Goal: Find specific page/section: Find specific page/section

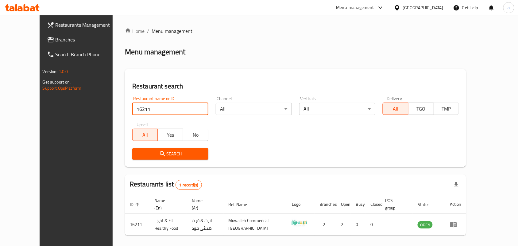
click at [56, 40] on span "Branches" at bounding box center [89, 39] width 66 height 7
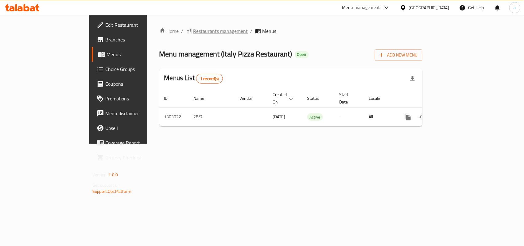
click at [193, 33] on span "Restaurants management" at bounding box center [220, 30] width 55 height 7
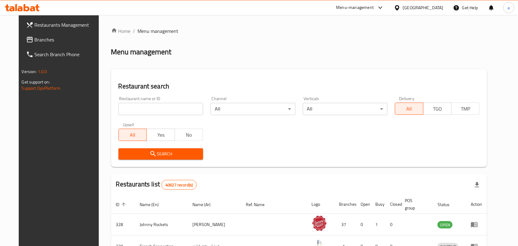
click at [143, 110] on input "search" at bounding box center [160, 109] width 85 height 12
paste input "702675"
type input "702675"
click button "Search" at bounding box center [160, 153] width 85 height 11
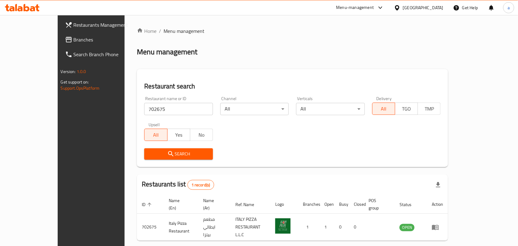
click at [426, 8] on div "United Arab Emirates" at bounding box center [423, 7] width 40 height 7
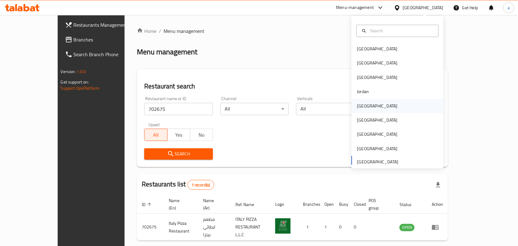
click at [367, 109] on div "[GEOGRAPHIC_DATA]" at bounding box center [377, 106] width 50 height 14
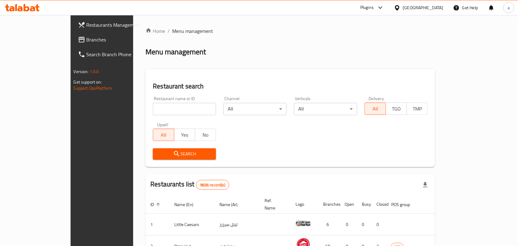
click at [153, 103] on input "search" at bounding box center [184, 109] width 63 height 12
paste input "43502"
type input "43502"
click at [86, 39] on span "Branches" at bounding box center [119, 39] width 66 height 7
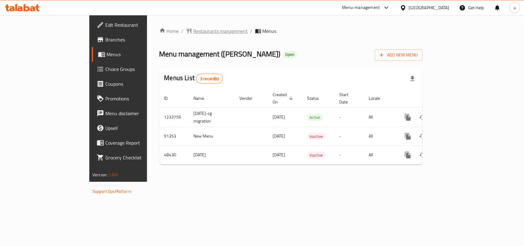
click at [193, 28] on span "Restaurants management" at bounding box center [220, 30] width 55 height 7
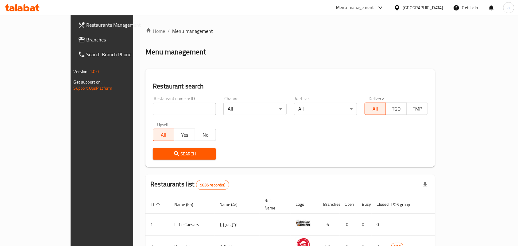
click at [153, 110] on input "search" at bounding box center [184, 109] width 63 height 12
paste input "24426"
type input "24426"
click button "Search" at bounding box center [184, 153] width 63 height 11
